Goal: Find specific page/section: Find specific page/section

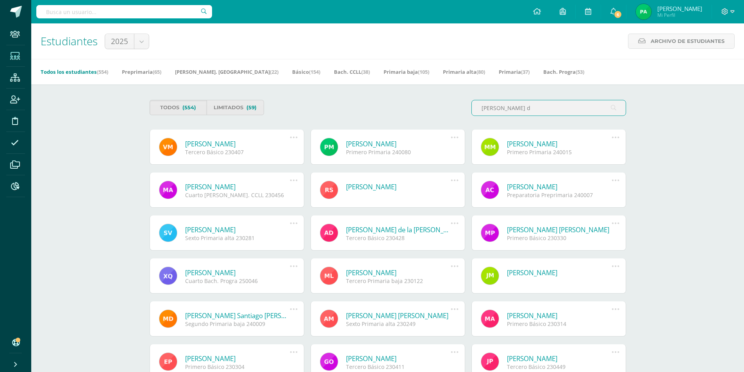
click at [494, 43] on div "Estudiantes 2025 2025 Archivo de Estudiantes Archivo de Estudiantes Acá podrás …" at bounding box center [387, 41] width 713 height 36
click at [406, 31] on div "Estudiantes 2025 2025 Archivo de Estudiantes Archivo de Estudiantes Acá podrás …" at bounding box center [387, 41] width 713 height 36
click at [454, 29] on div "Estudiantes 2025 2025 Archivo de Estudiantes Archivo de Estudiantes Acá podrás …" at bounding box center [387, 41] width 713 height 36
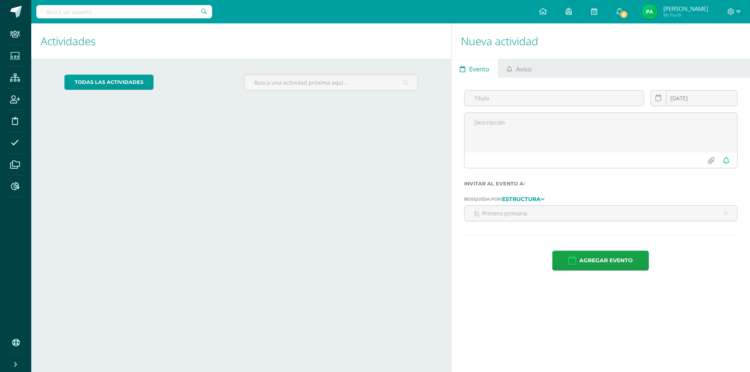
click at [21, 57] on span at bounding box center [15, 56] width 18 height 18
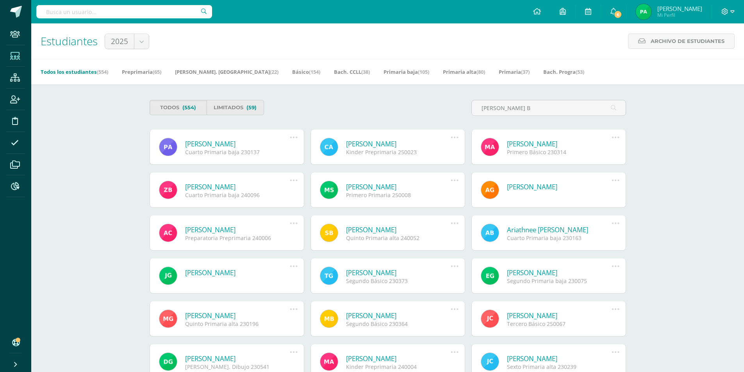
type input "ARRIAGA B"
drag, startPoint x: 529, startPoint y: 110, endPoint x: 412, endPoint y: 107, distance: 116.8
click at [411, 114] on div "Todos (554) Limitados (59) ARRIAGA B" at bounding box center [387, 111] width 483 height 22
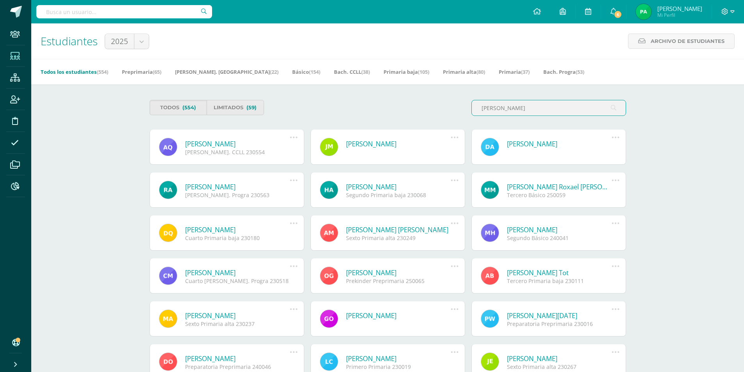
type input "QUINTANA"
click at [252, 143] on link "Adriana Quintana Burrión" at bounding box center [237, 143] width 105 height 9
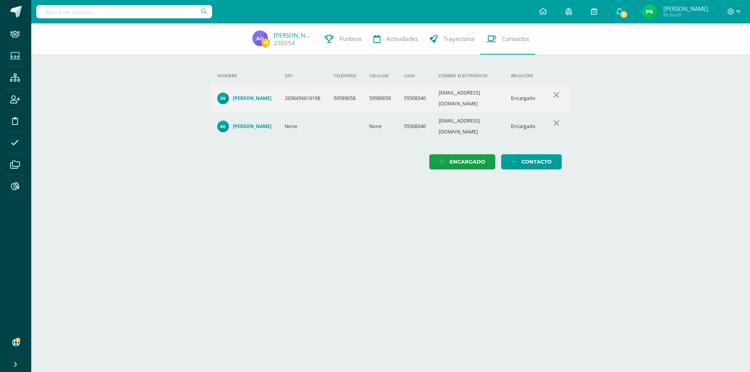
click at [20, 55] on span at bounding box center [15, 56] width 18 height 18
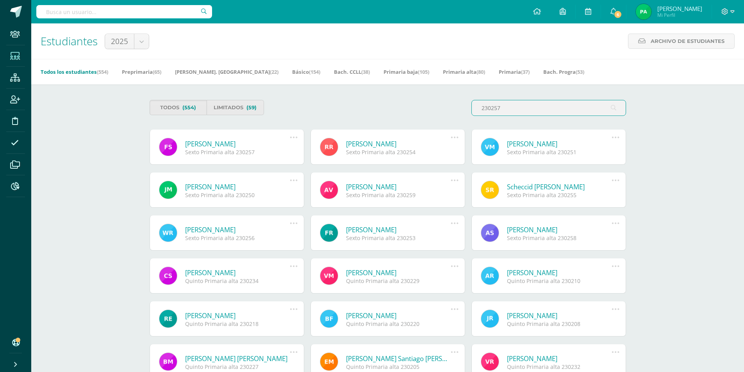
drag, startPoint x: 527, startPoint y: 104, endPoint x: 390, endPoint y: 102, distance: 137.1
click at [393, 105] on div "Todos (554) Limitados (59) 230257" at bounding box center [387, 111] width 483 height 22
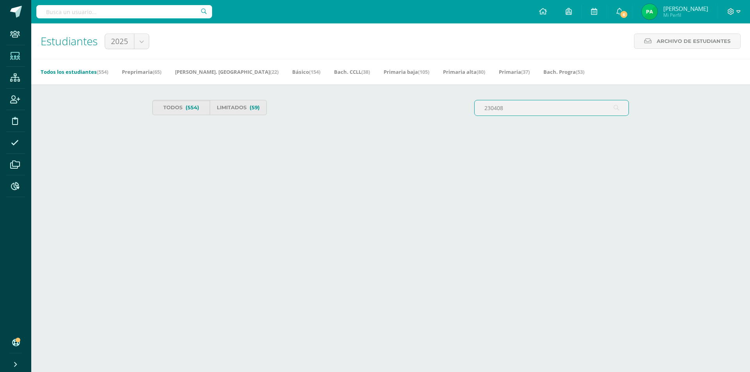
type input "230408"
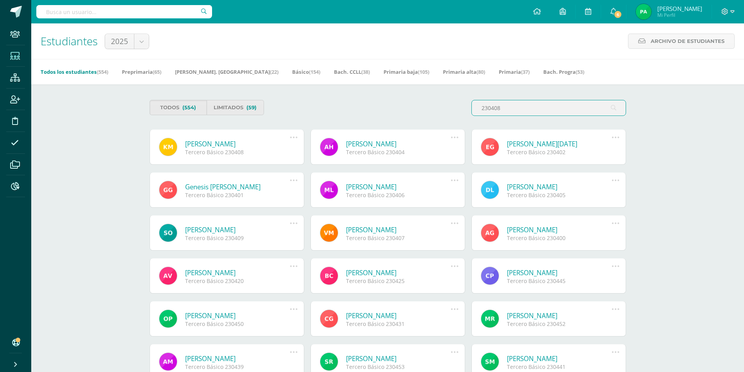
click at [262, 144] on link "Kaori Nicole Mazariegos Villatoro" at bounding box center [237, 143] width 105 height 9
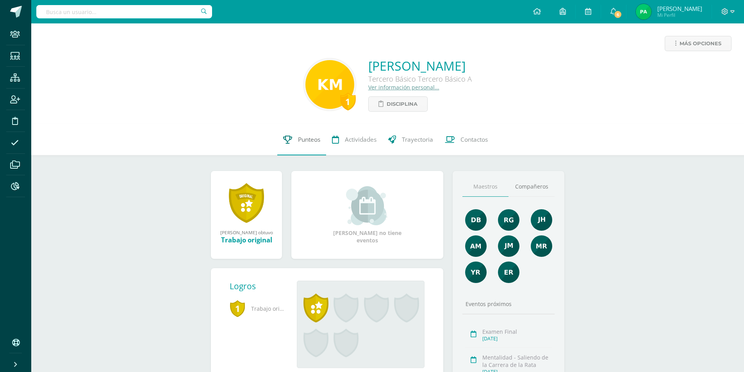
click at [300, 139] on span "Punteos" at bounding box center [309, 139] width 22 height 8
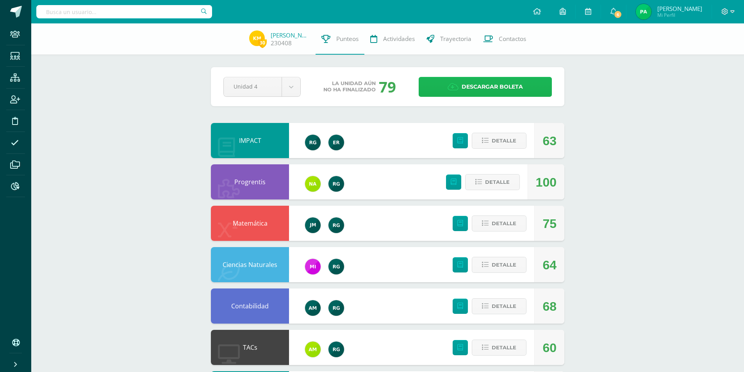
click at [504, 86] on span "Descargar boleta" at bounding box center [491, 86] width 61 height 19
click at [18, 55] on icon at bounding box center [15, 56] width 10 height 8
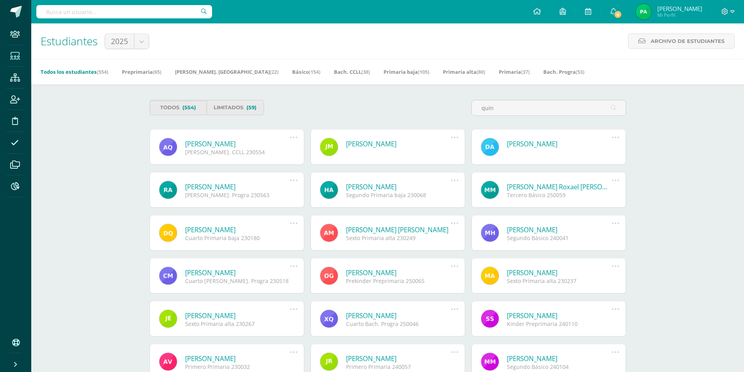
type input "quin"
click at [241, 142] on link "[PERSON_NAME]" at bounding box center [237, 143] width 105 height 9
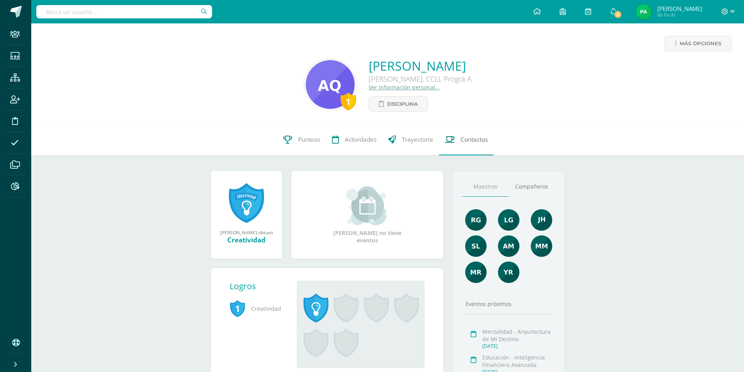
click at [478, 144] on link "Contactos" at bounding box center [466, 139] width 55 height 31
